Goal: Information Seeking & Learning: Learn about a topic

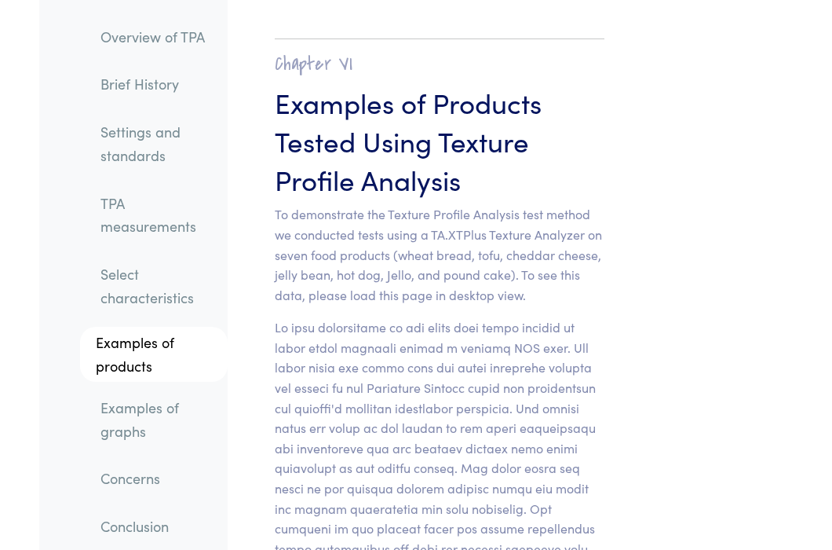
scroll to position [21416, 0]
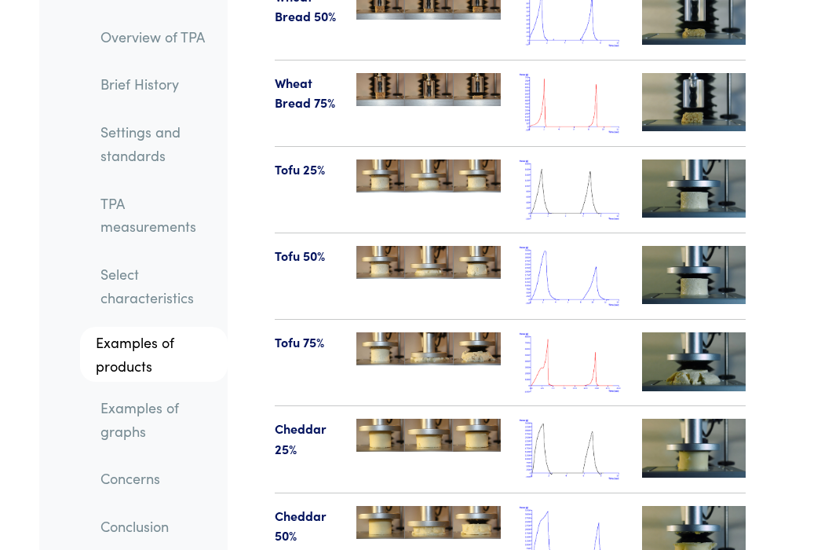
click at [581, 332] on img at bounding box center [572, 362] width 104 height 60
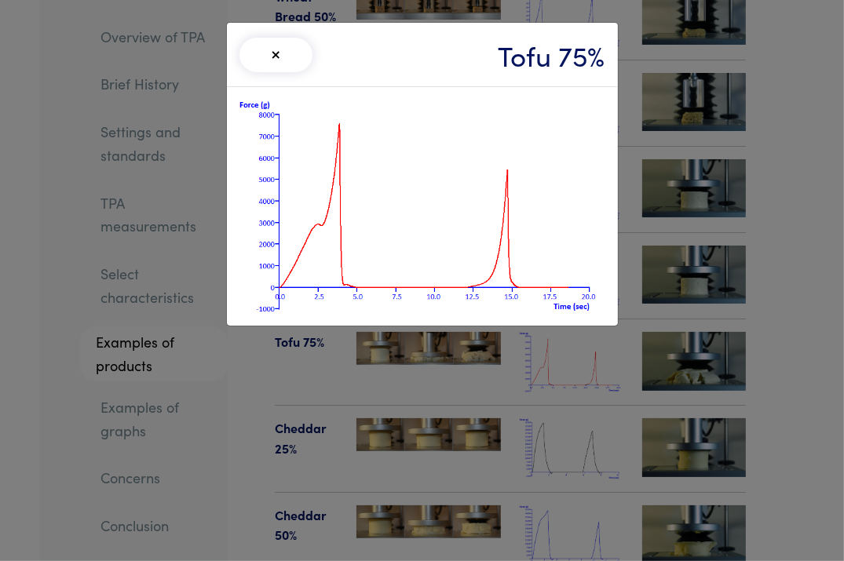
click at [491, 176] on img at bounding box center [423, 207] width 366 height 214
click at [276, 54] on button "×" at bounding box center [277, 55] width 74 height 35
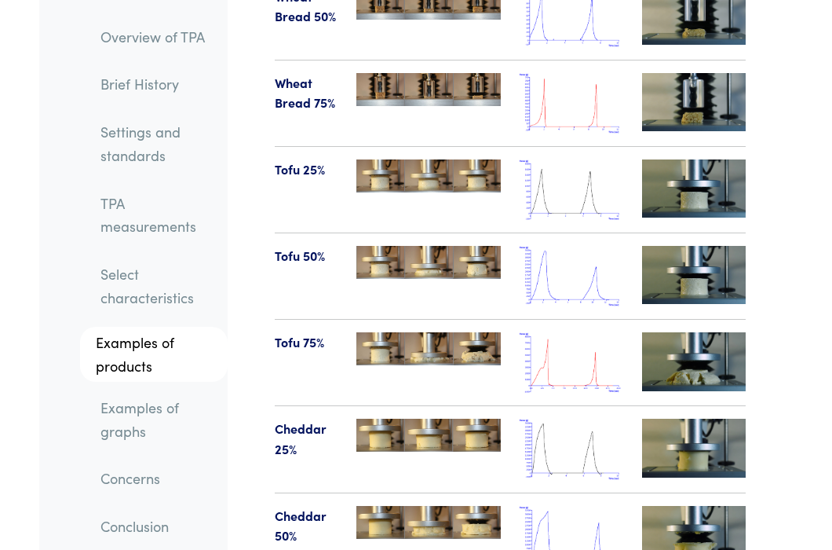
click at [577, 332] on img at bounding box center [572, 362] width 104 height 60
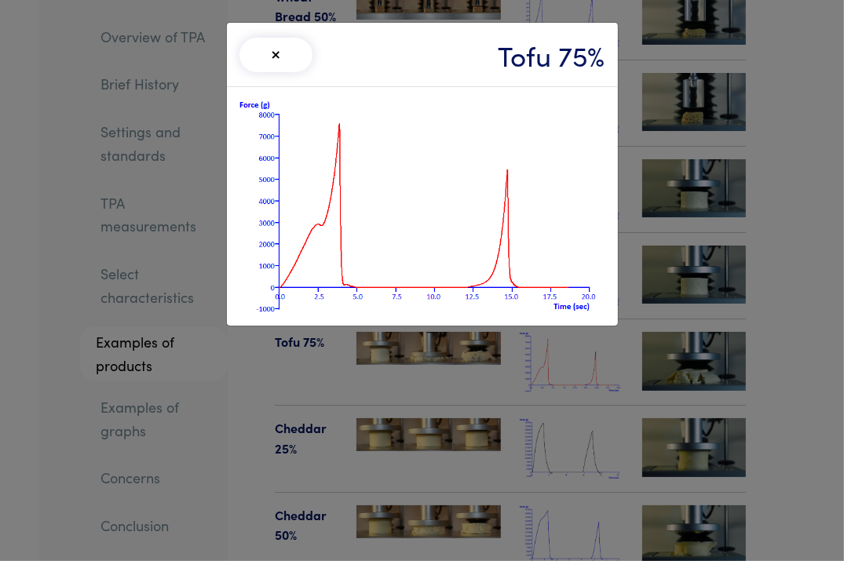
click at [577, 269] on img at bounding box center [423, 207] width 366 height 214
drag, startPoint x: 496, startPoint y: 168, endPoint x: 762, endPoint y: 111, distance: 271.6
click at [762, 111] on div "× Tofu 75%" at bounding box center [422, 280] width 844 height 561
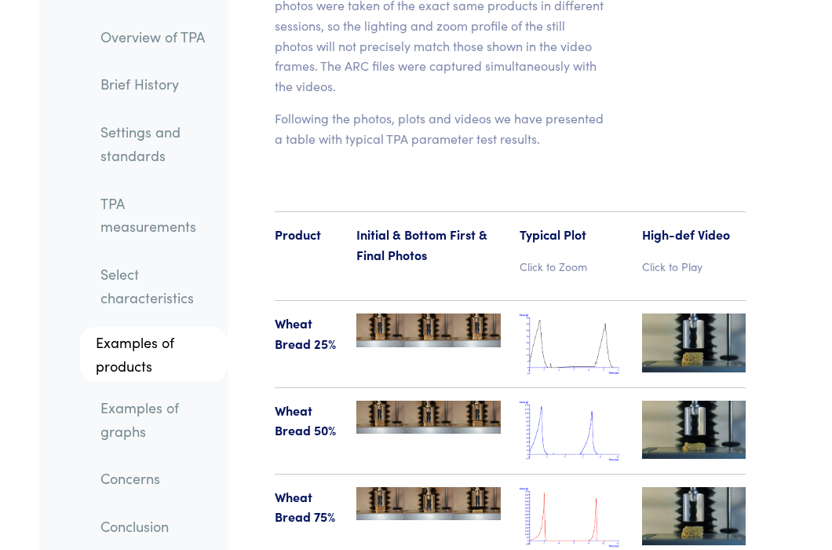
scroll to position [21203, 0]
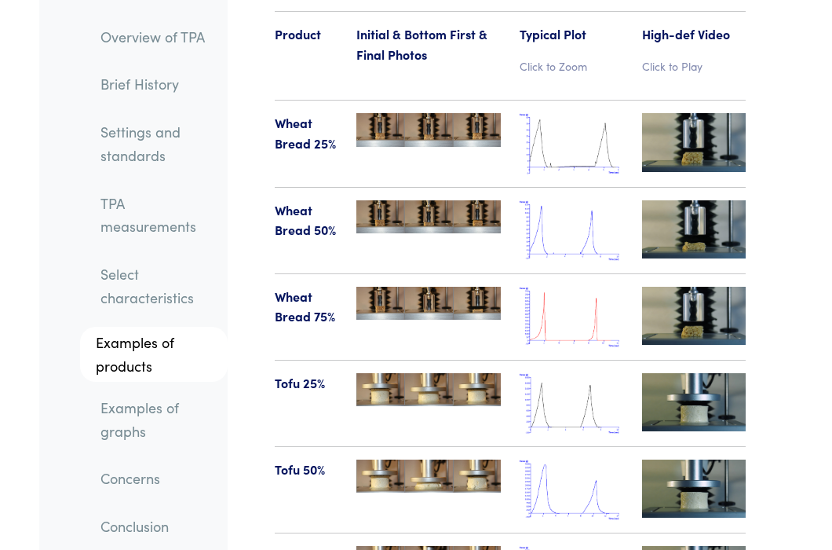
click at [598, 287] on img at bounding box center [572, 317] width 104 height 60
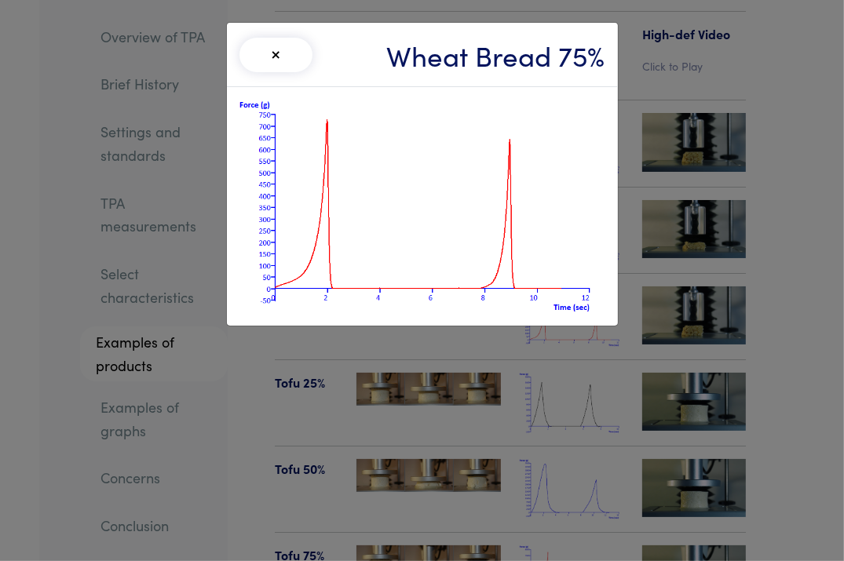
click at [269, 60] on button "×" at bounding box center [277, 55] width 74 height 35
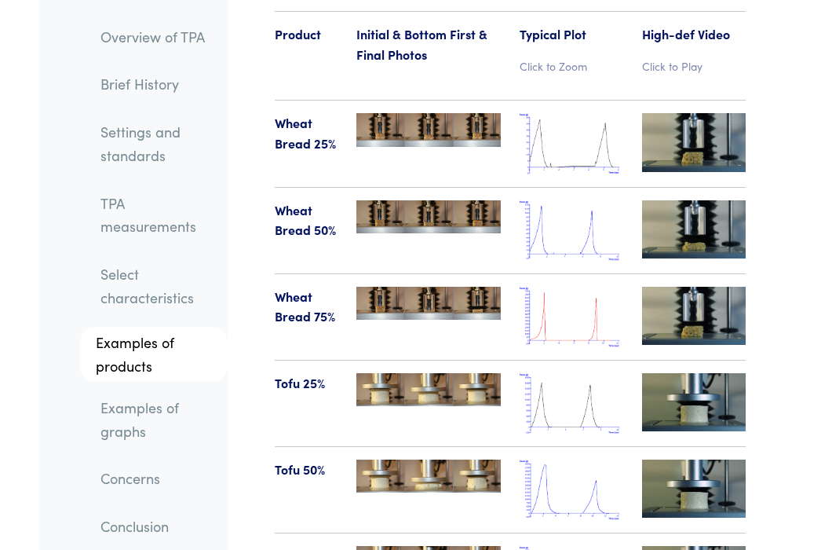
click at [577, 287] on img at bounding box center [572, 317] width 104 height 60
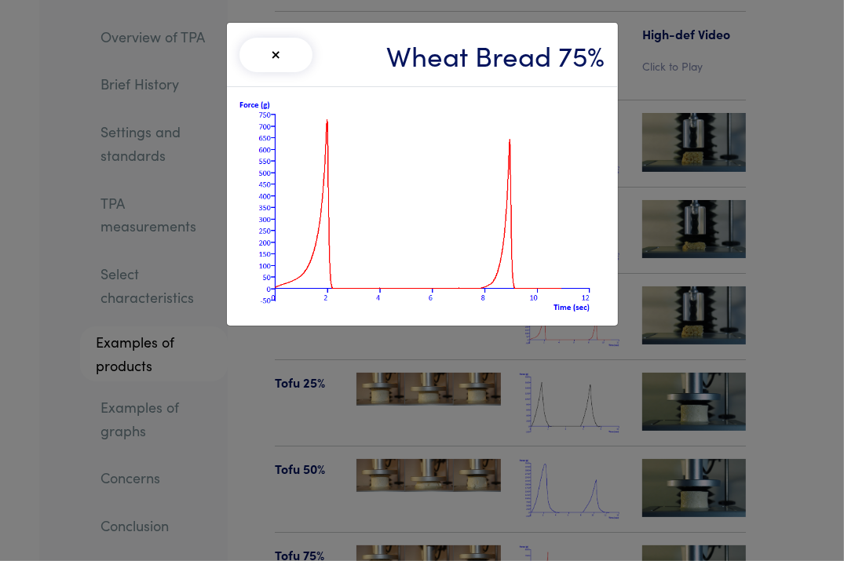
click at [295, 55] on button "×" at bounding box center [277, 55] width 74 height 35
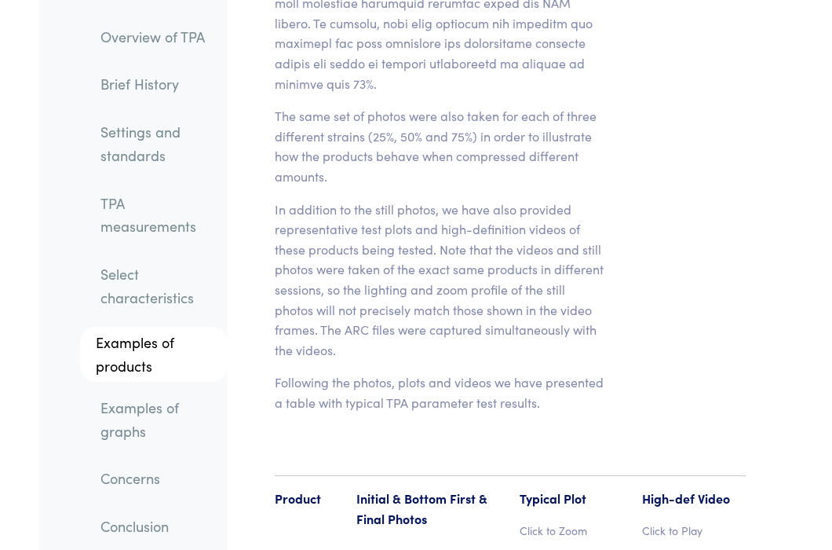
scroll to position [20789, 0]
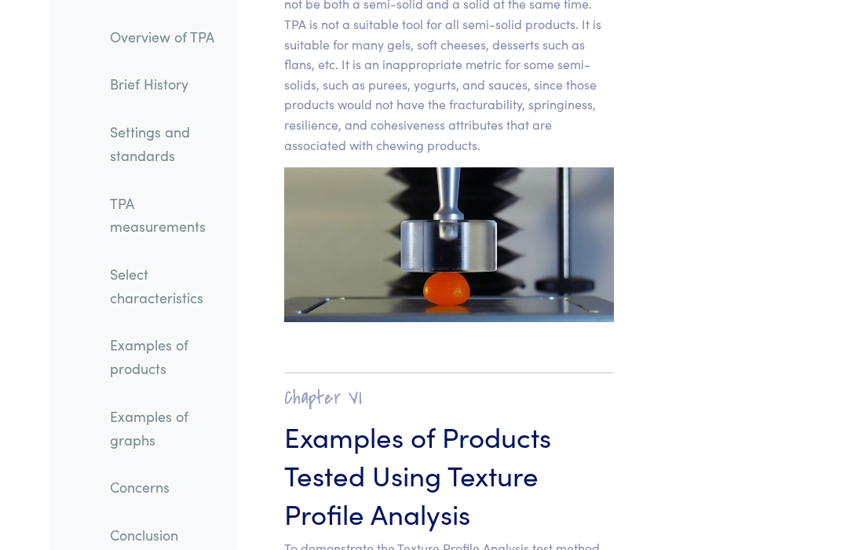
scroll to position [21625, 0]
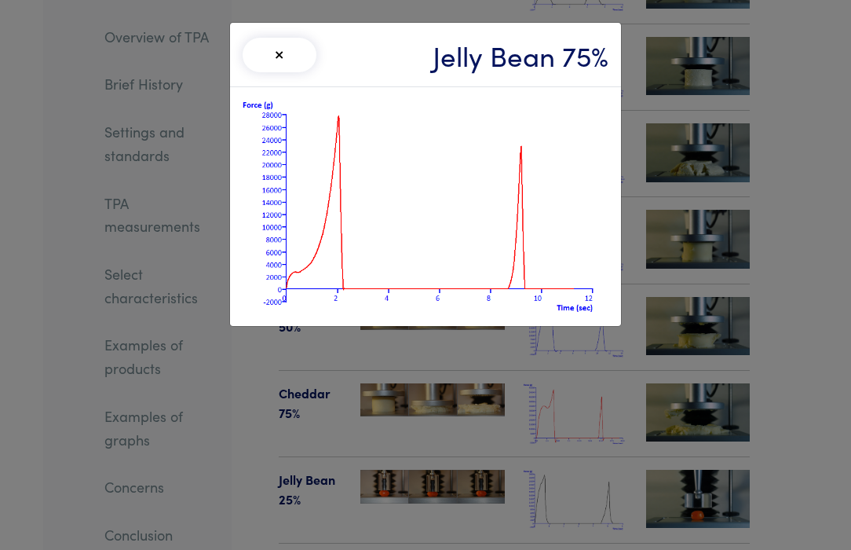
scroll to position [24910, 0]
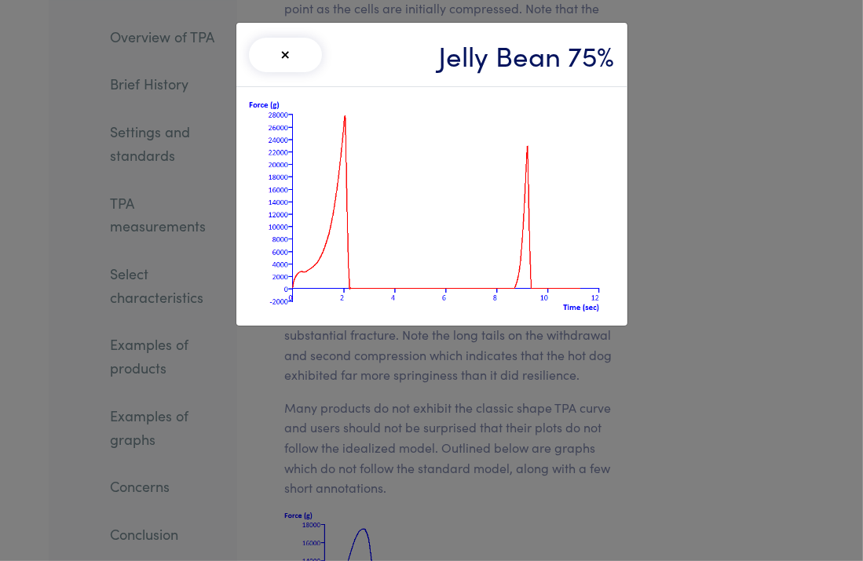
click at [307, 57] on button "×" at bounding box center [286, 55] width 74 height 35
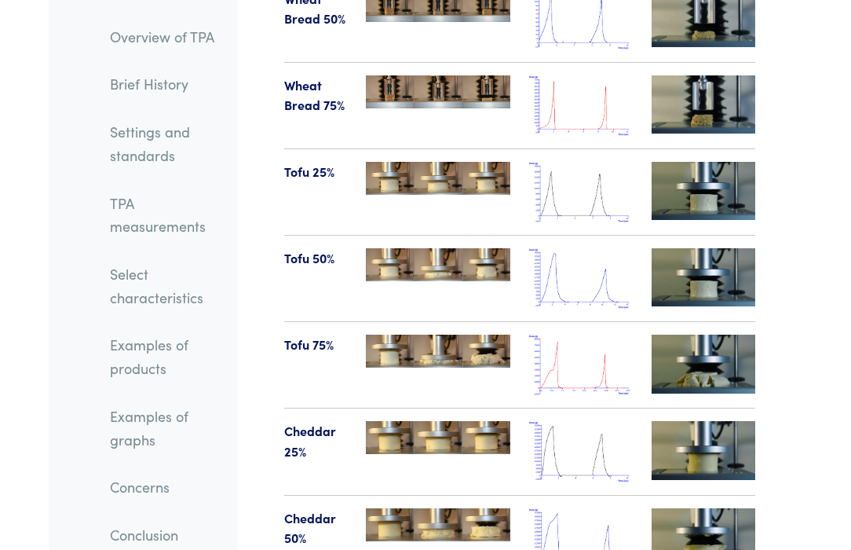
scroll to position [21364, 0]
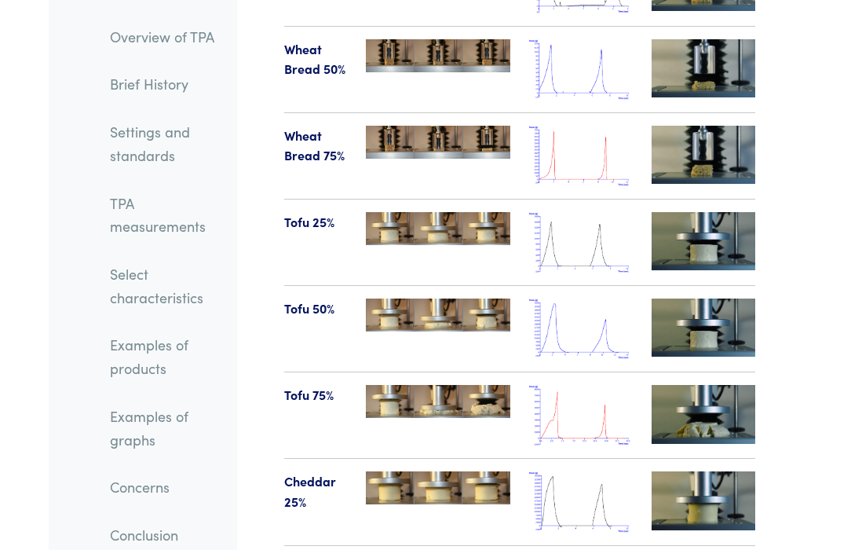
click at [551, 126] on img at bounding box center [581, 156] width 104 height 60
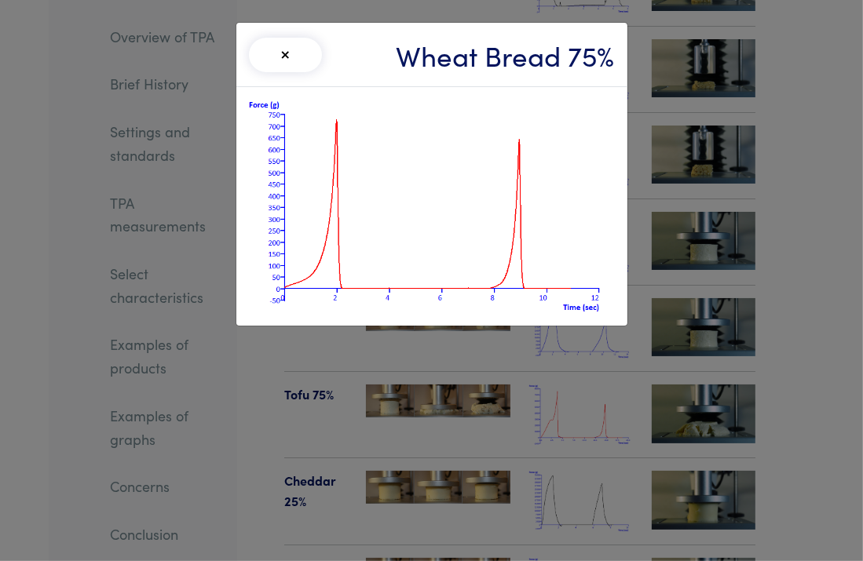
click at [280, 56] on button "×" at bounding box center [286, 55] width 74 height 35
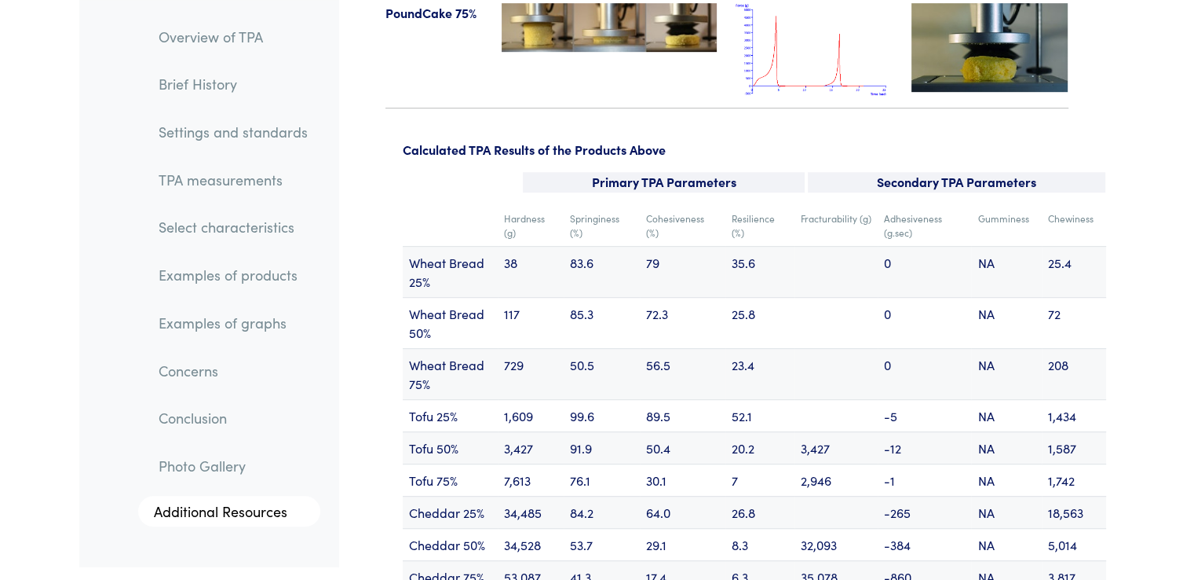
scroll to position [18834, 0]
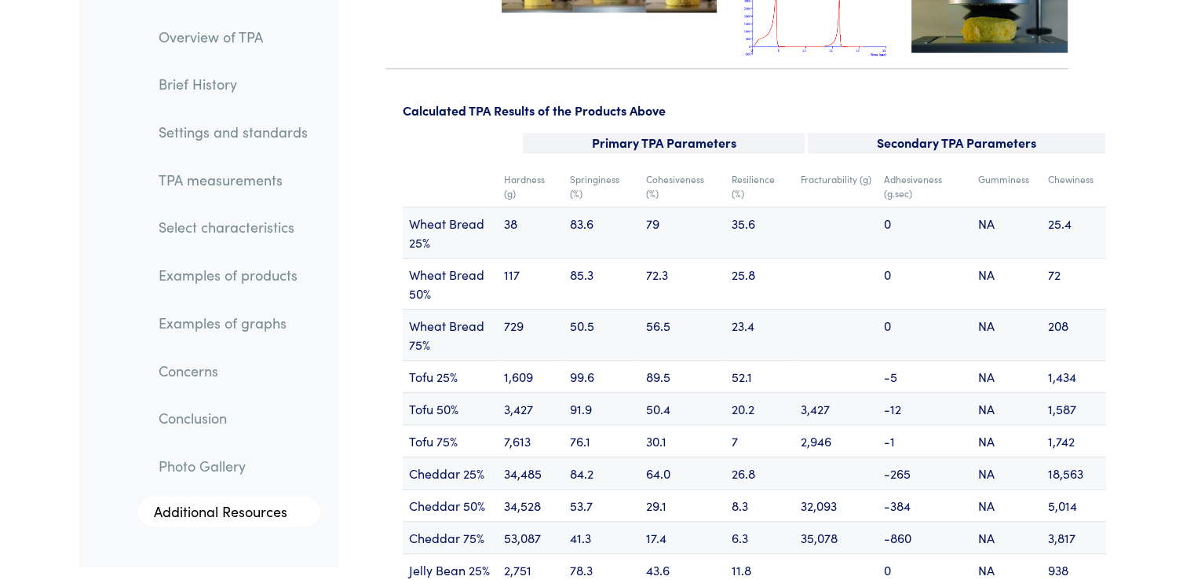
drag, startPoint x: 232, startPoint y: 533, endPoint x: 487, endPoint y: 578, distance: 258.3
click at [232, 533] on ol "Overview of TPA Brief History Settings and standards TPA measurements Select ch…" at bounding box center [208, 277] width 223 height 554
